Goal: Information Seeking & Learning: Learn about a topic

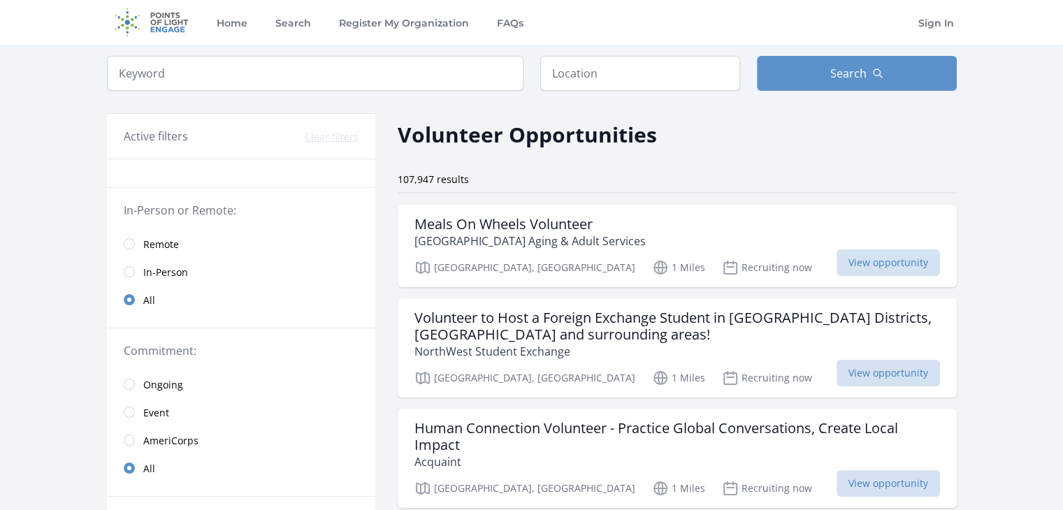
click at [176, 248] on span "Remote" at bounding box center [161, 245] width 36 height 14
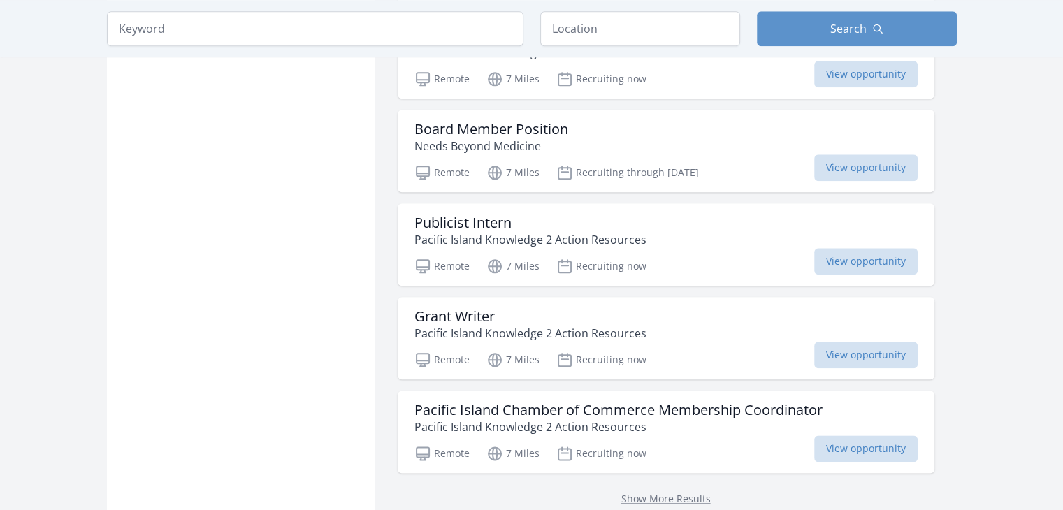
scroll to position [1616, 0]
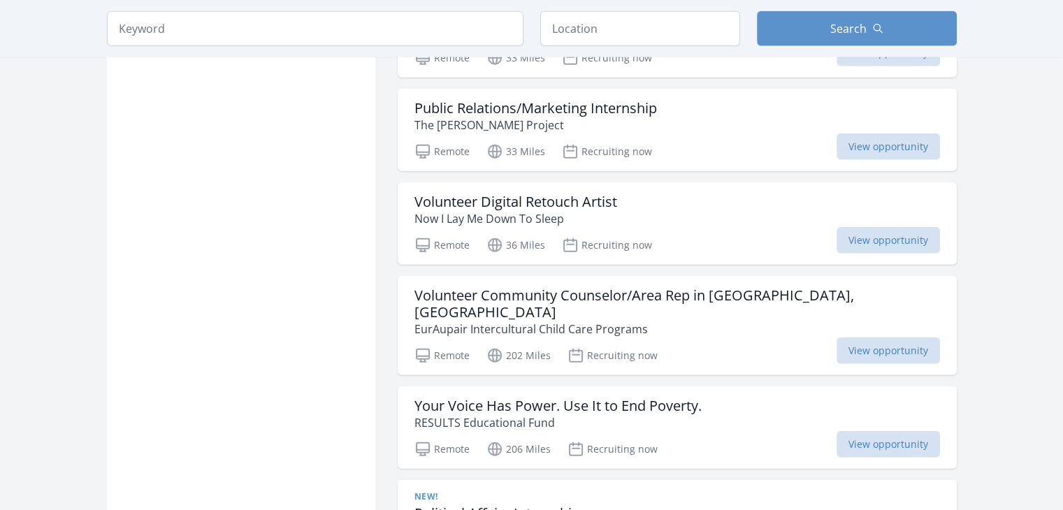
scroll to position [3354, 0]
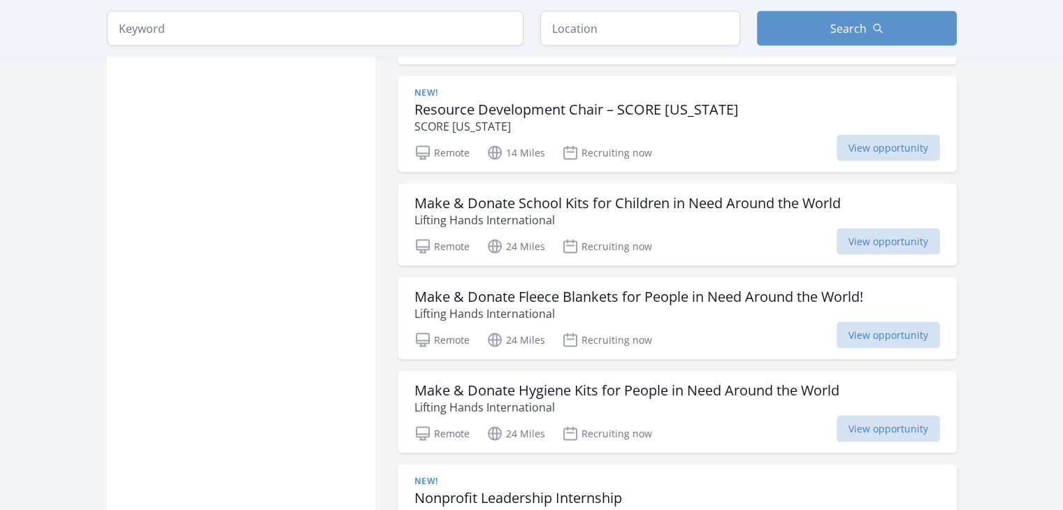
scroll to position [2768, 0]
click at [882, 234] on span "View opportunity" at bounding box center [888, 242] width 103 height 27
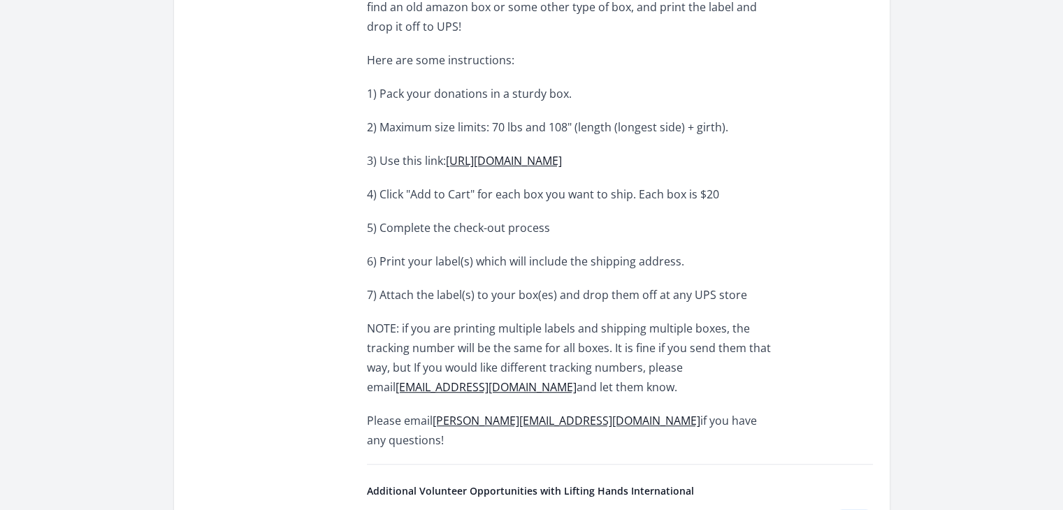
scroll to position [919, 0]
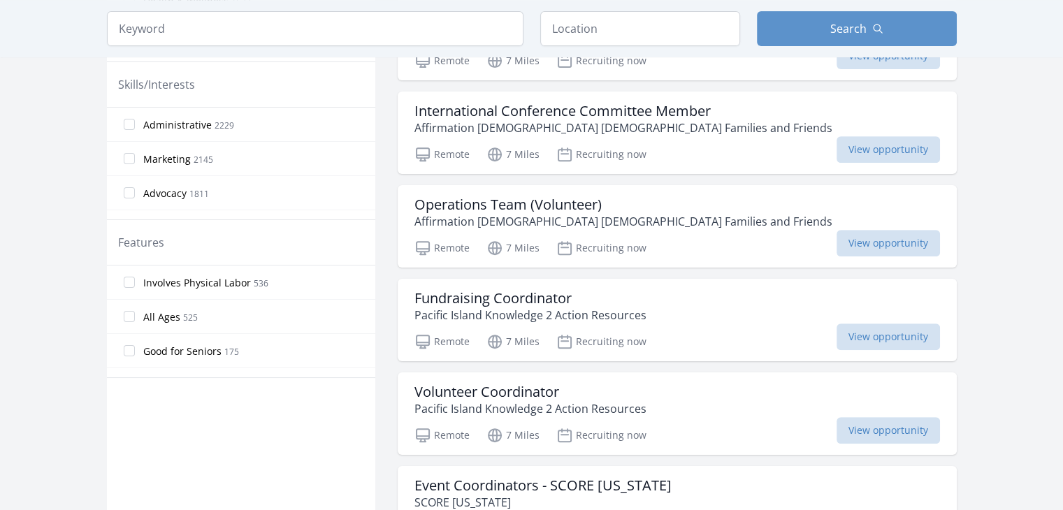
scroll to position [580, 0]
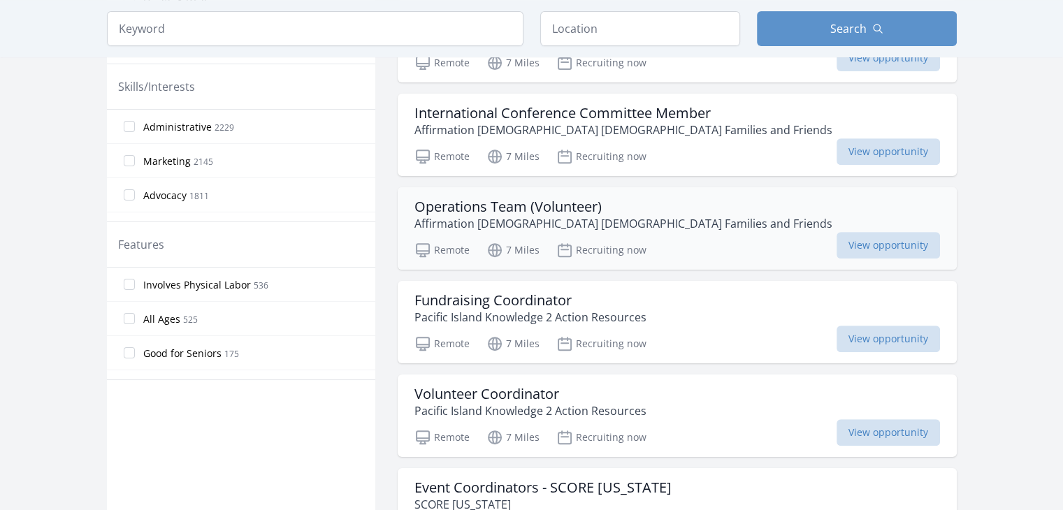
click at [572, 208] on h3 "Operations Team (Volunteer)" at bounding box center [624, 207] width 418 height 17
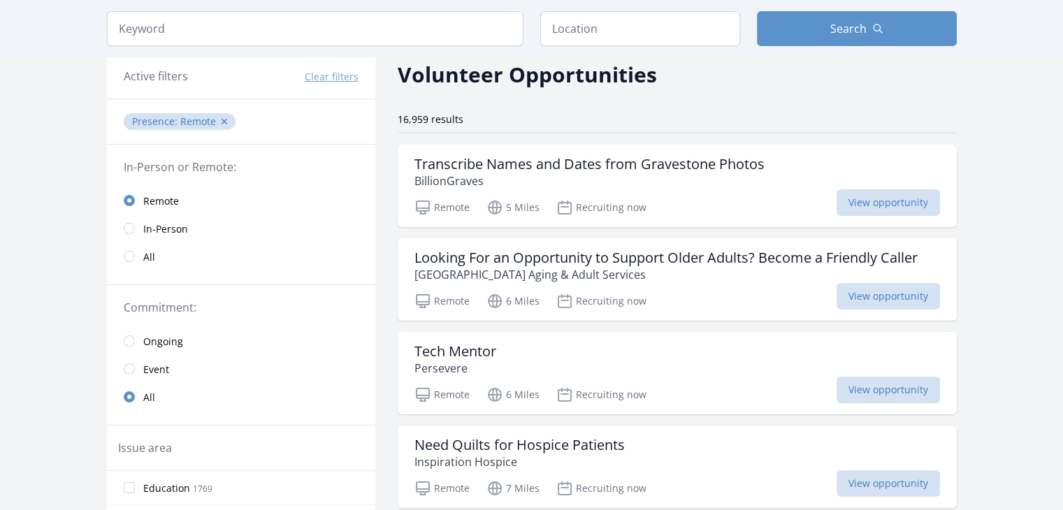
scroll to position [59, 0]
click at [630, 175] on p "BillionGraves" at bounding box center [590, 181] width 350 height 17
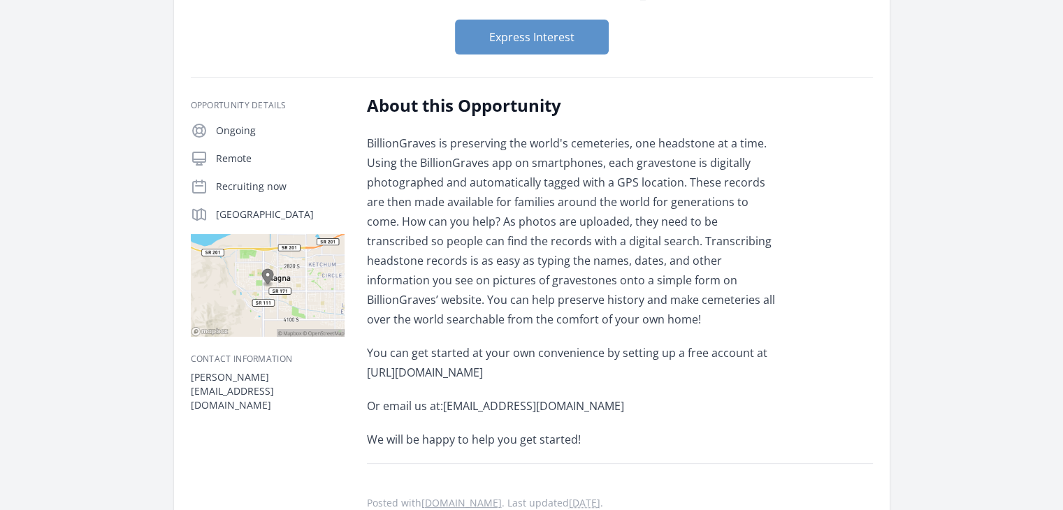
scroll to position [166, 0]
